Goal: Find specific page/section: Find specific page/section

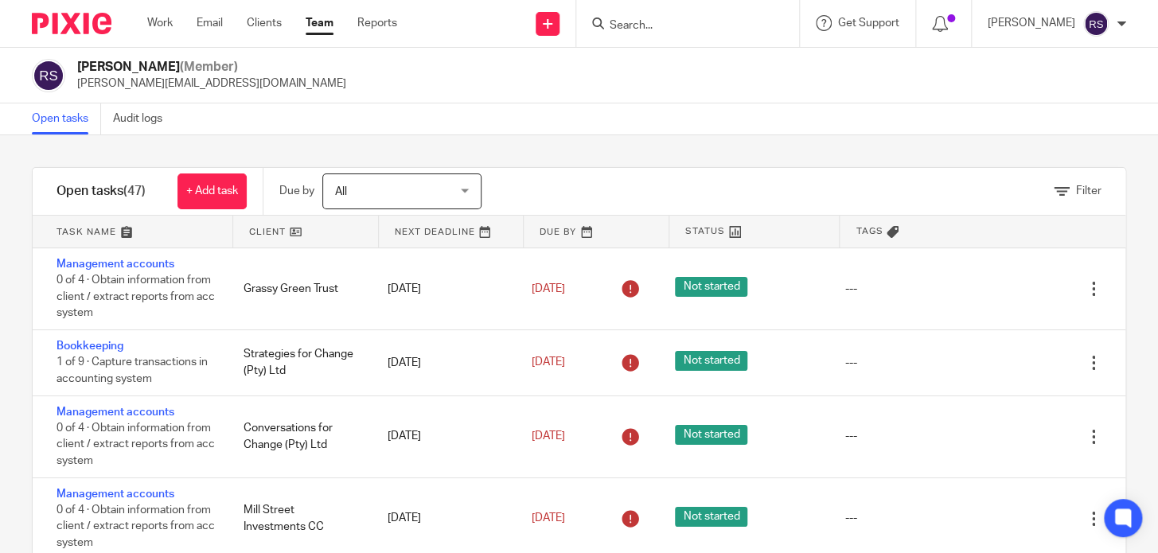
scroll to position [87, 0]
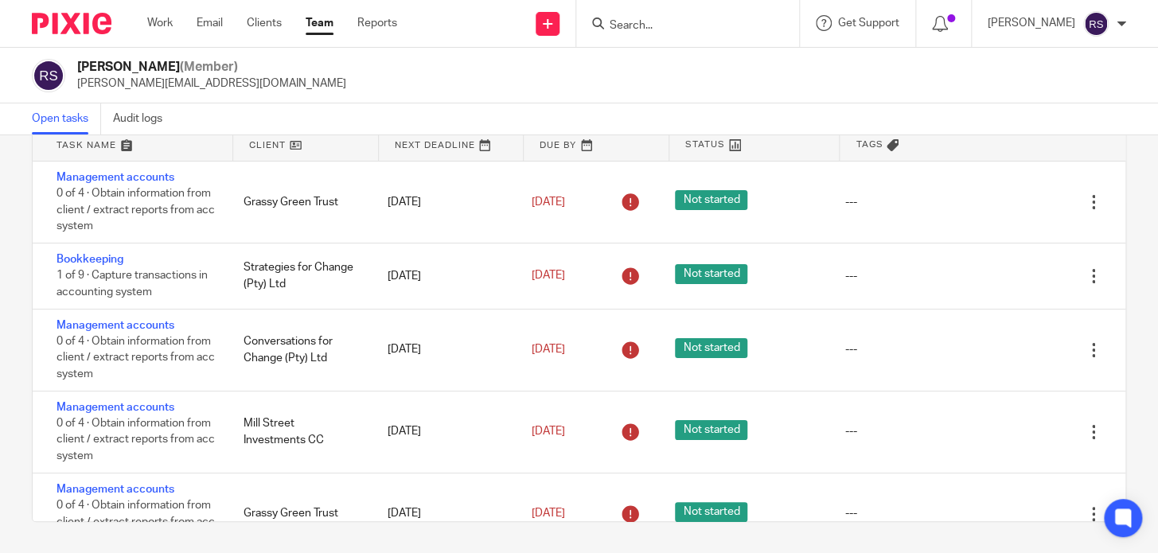
click at [696, 25] on input "Search" at bounding box center [679, 26] width 143 height 14
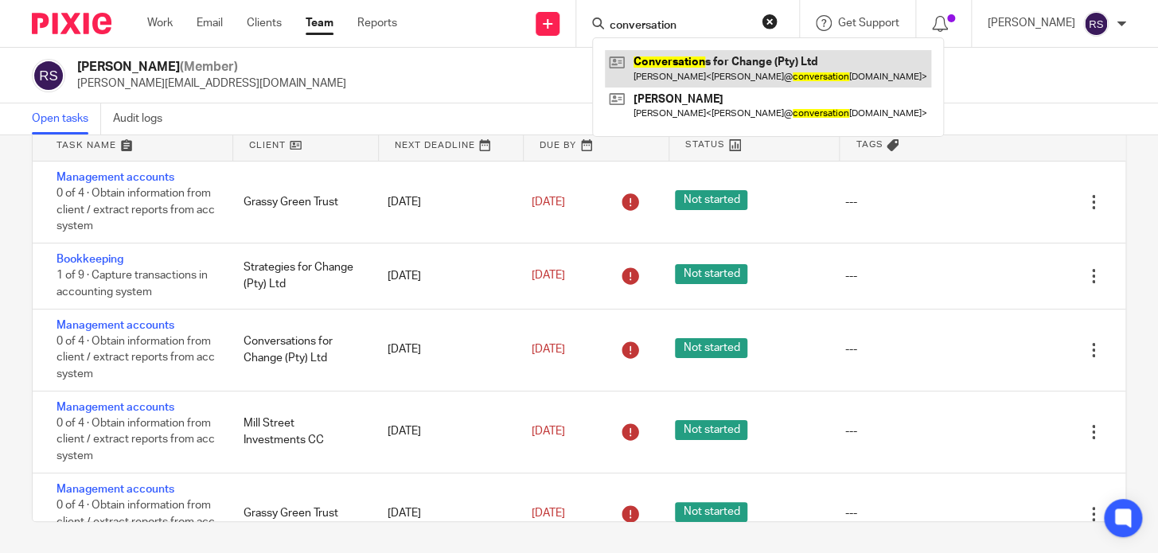
type input "conversation"
click at [766, 68] on link at bounding box center [768, 68] width 326 height 37
click at [756, 62] on link at bounding box center [768, 68] width 326 height 37
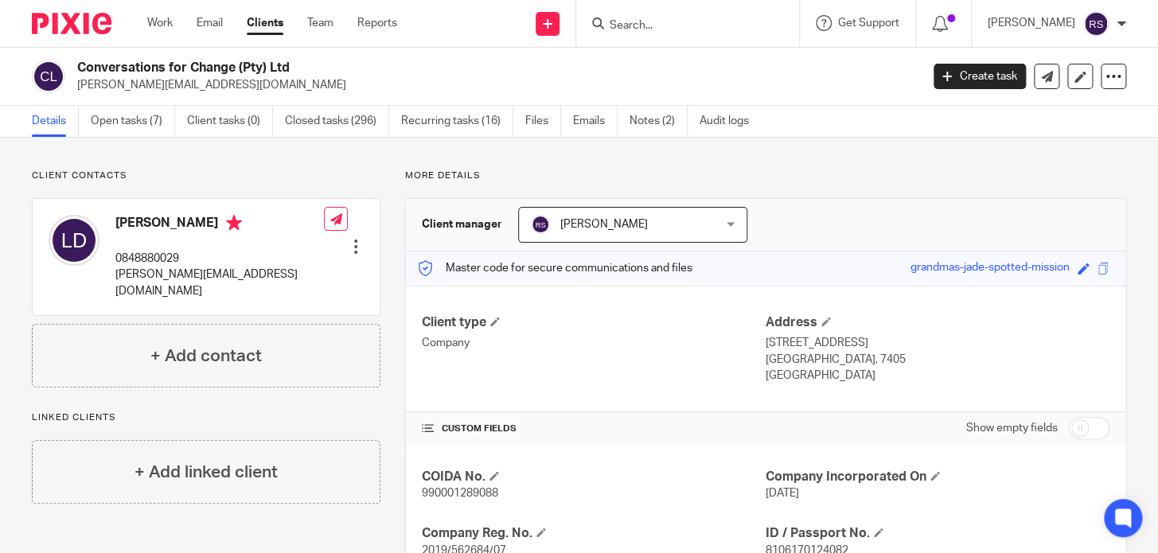
click at [835, 193] on div "More details Client manager [PERSON_NAME] [PERSON_NAME] [PERSON_NAME] [PERSON_N…" at bounding box center [753, 491] width 746 height 642
